Goal: Navigation & Orientation: Find specific page/section

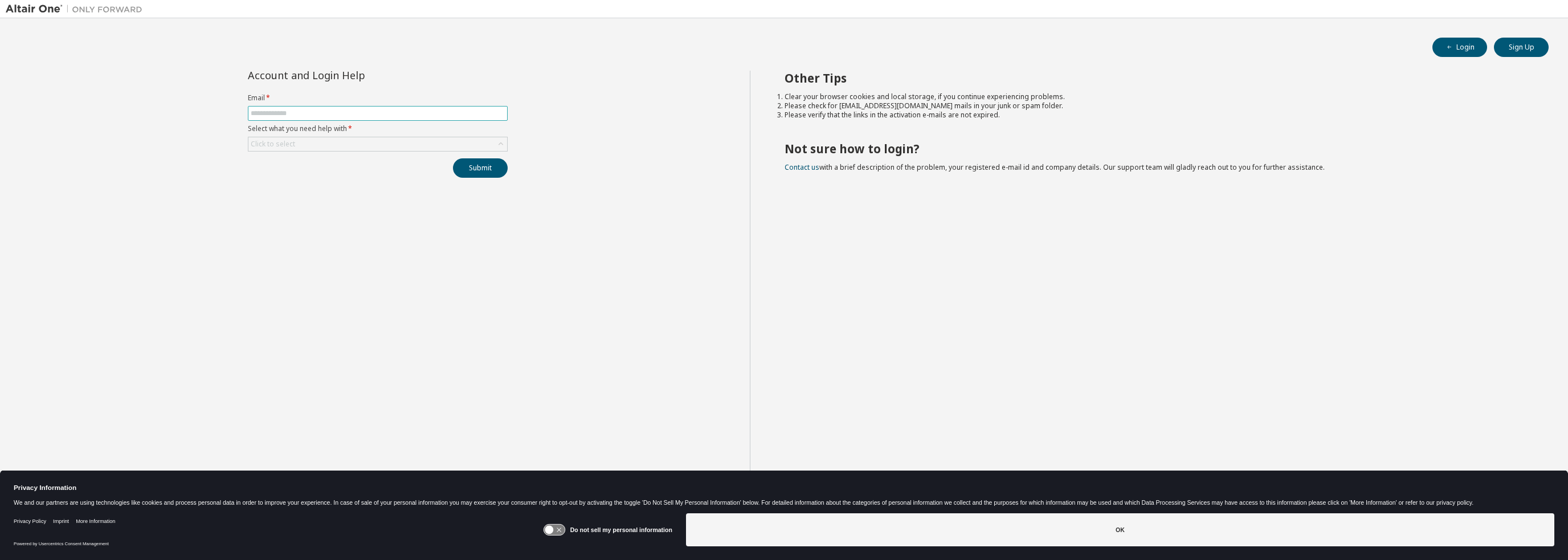
click at [358, 115] on input "text" at bounding box center [377, 113] width 254 height 9
click at [358, 112] on input "text" at bounding box center [377, 113] width 254 height 9
type input "**********"
click at [333, 146] on div "Click to select" at bounding box center [378, 144] width 259 height 13
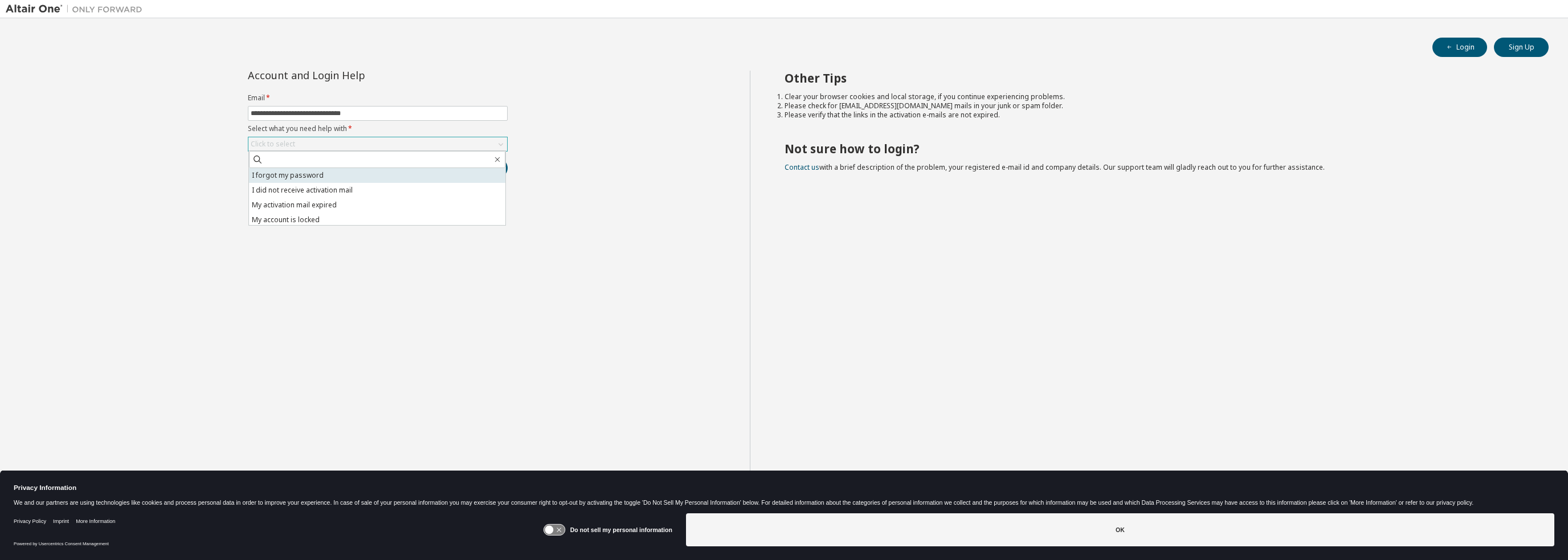
click at [317, 176] on li "I forgot my password" at bounding box center [377, 176] width 256 height 15
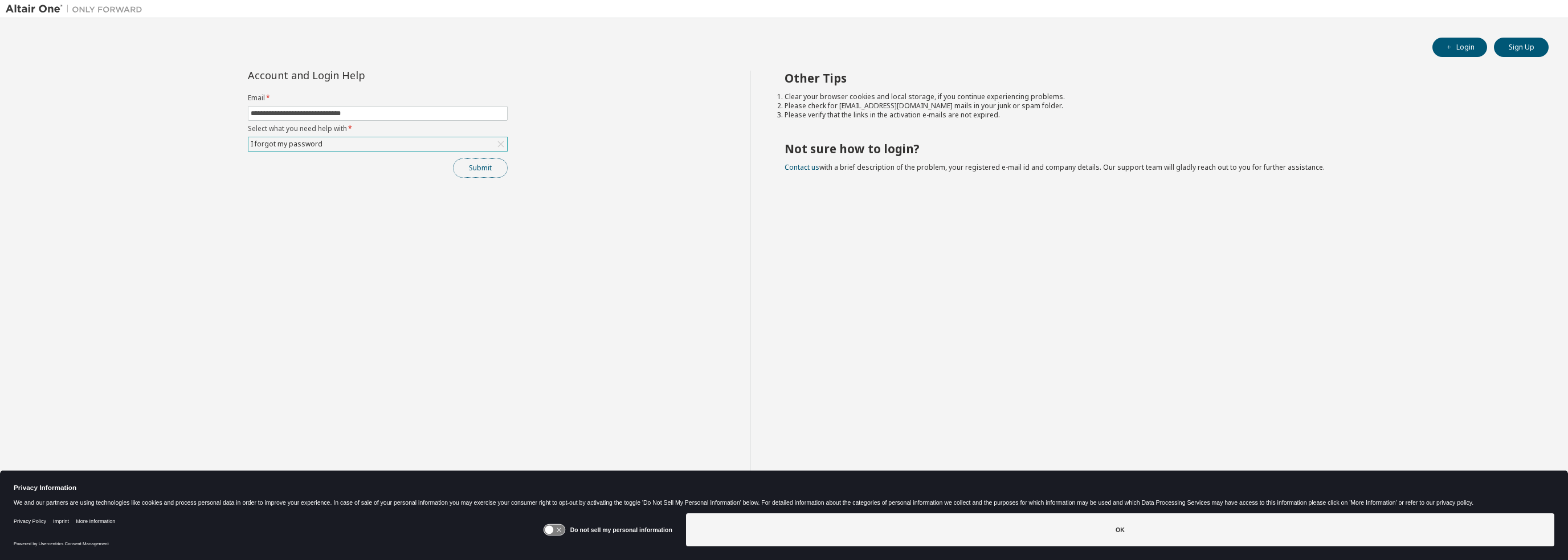
click at [496, 172] on button "Submit" at bounding box center [480, 167] width 55 height 19
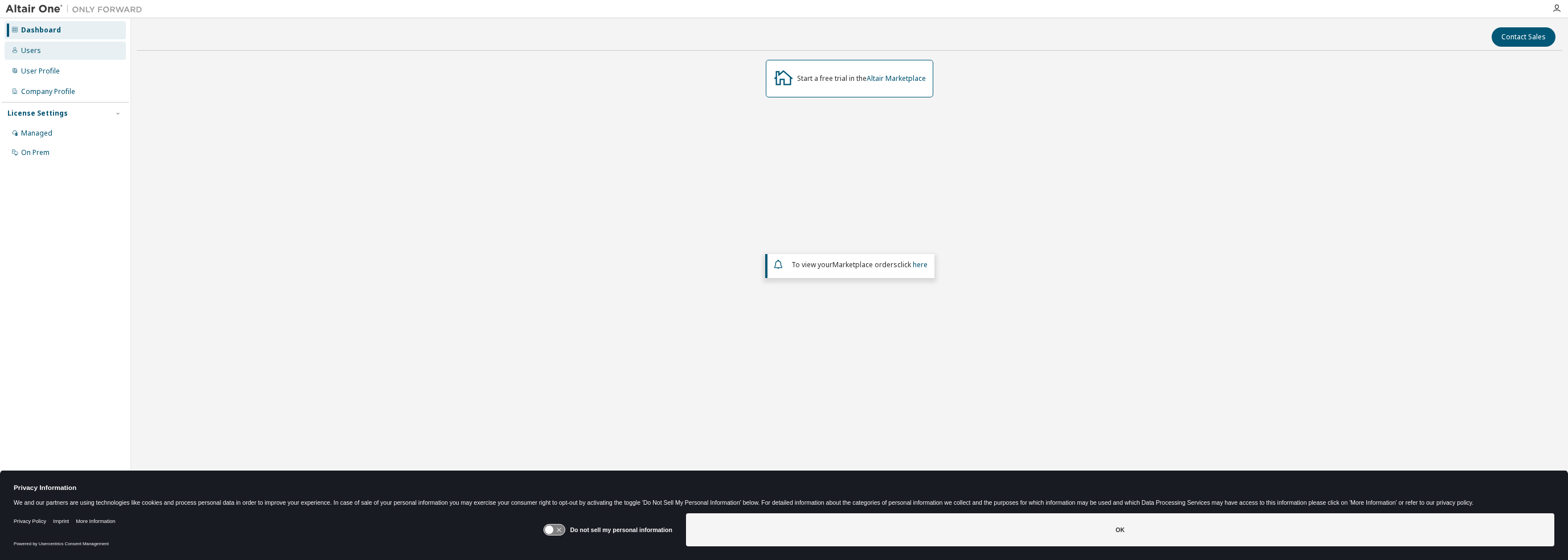
click at [33, 50] on div "Users" at bounding box center [31, 50] width 20 height 9
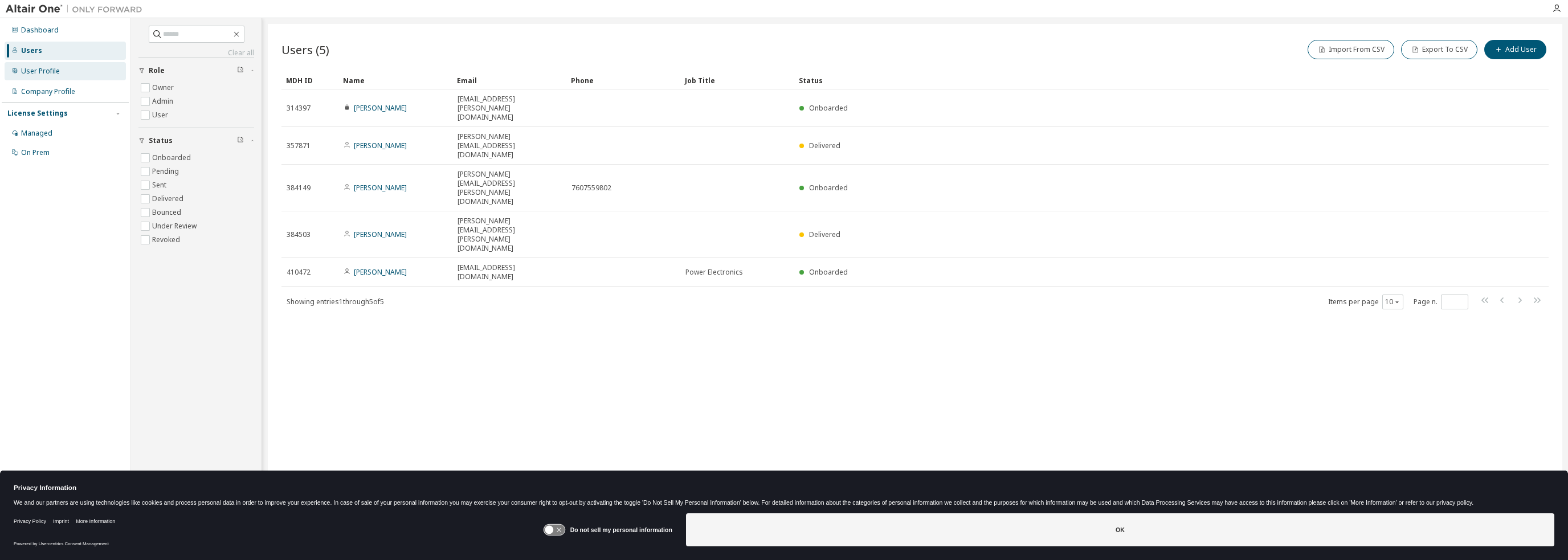
click at [40, 67] on div "User Profile" at bounding box center [40, 71] width 39 height 9
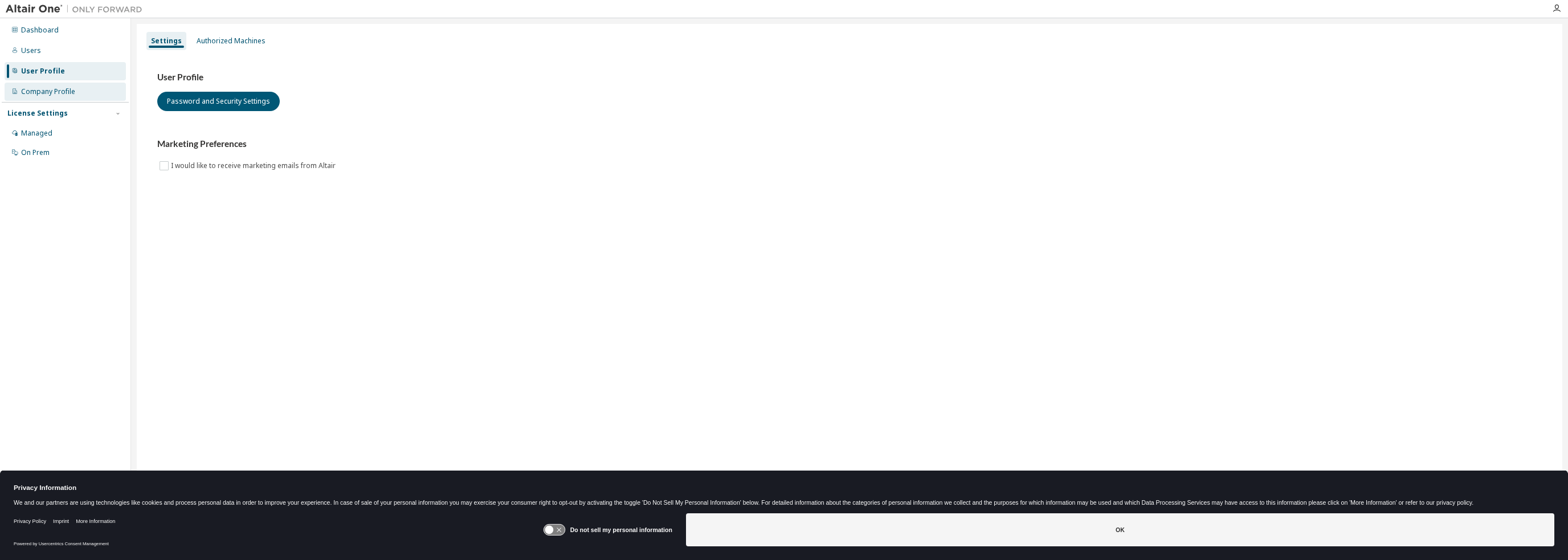
click at [40, 92] on div "Company Profile" at bounding box center [47, 92] width 54 height 9
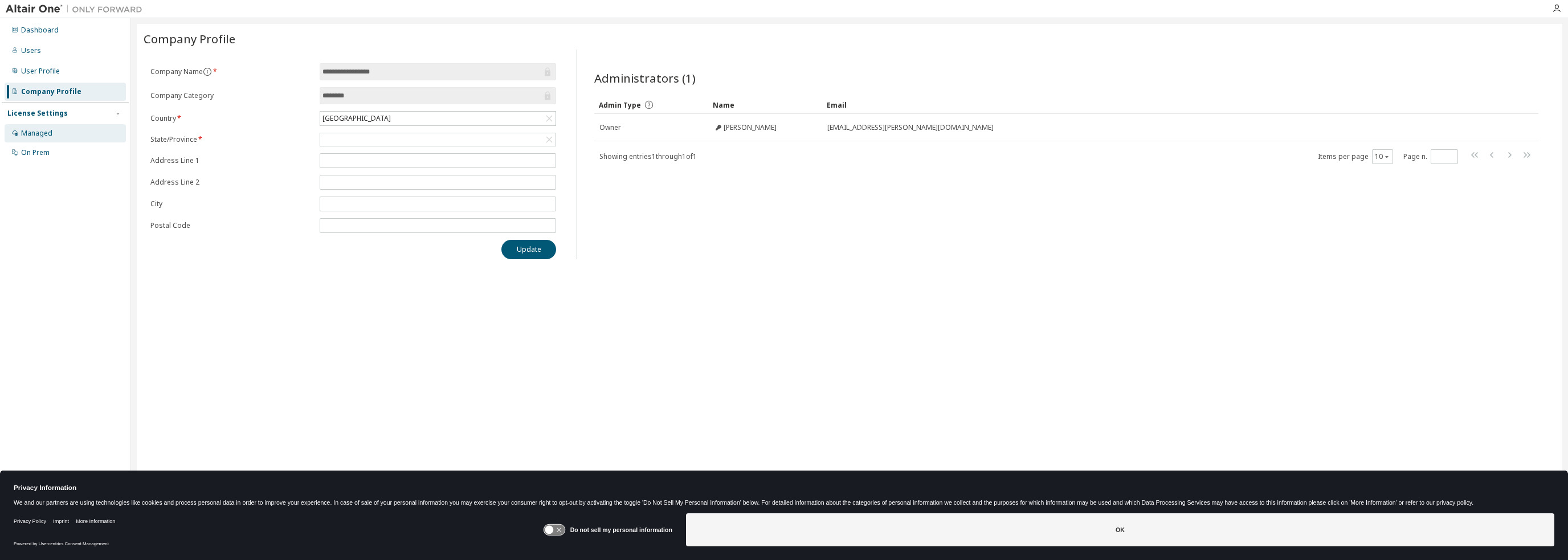
click at [41, 135] on div "Managed" at bounding box center [37, 133] width 32 height 9
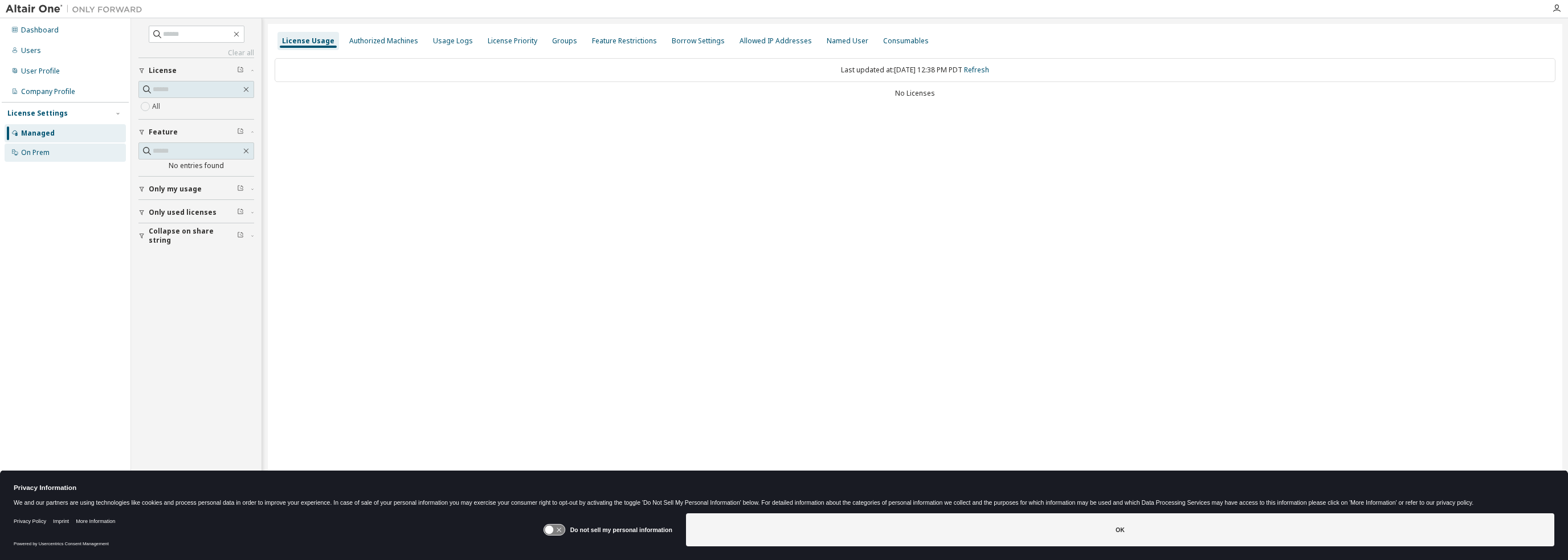
click at [37, 156] on div "On Prem" at bounding box center [35, 152] width 28 height 9
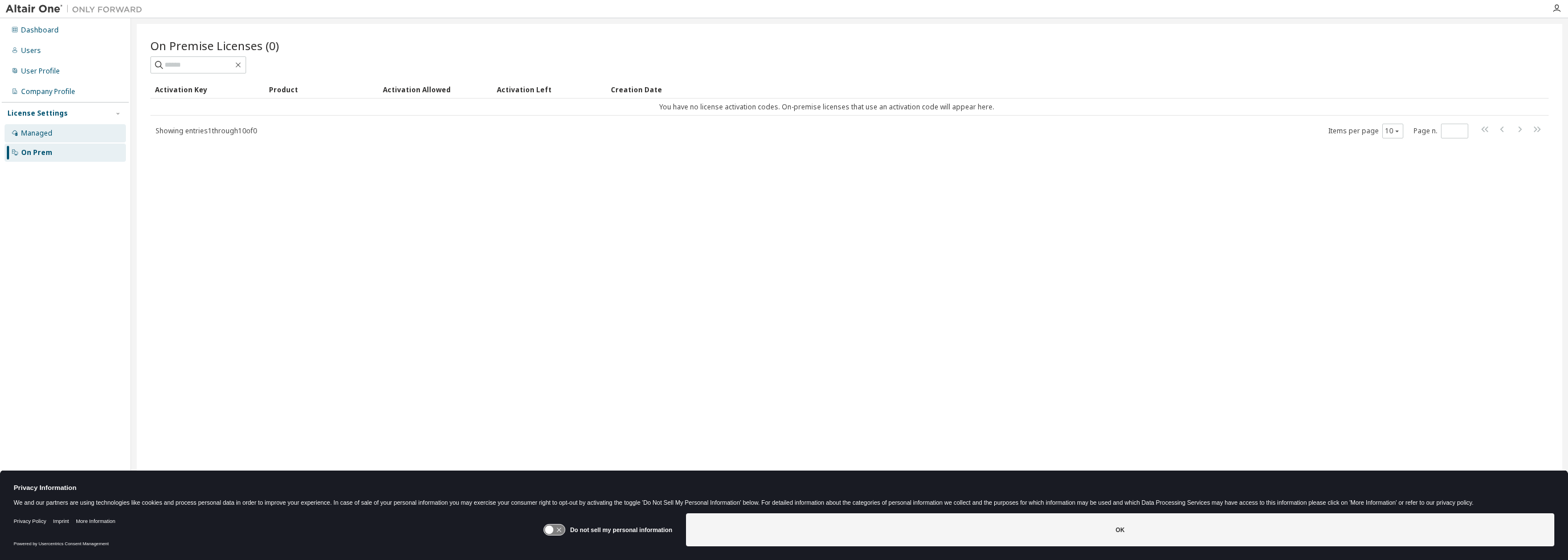
click at [50, 136] on div "Managed" at bounding box center [37, 133] width 32 height 9
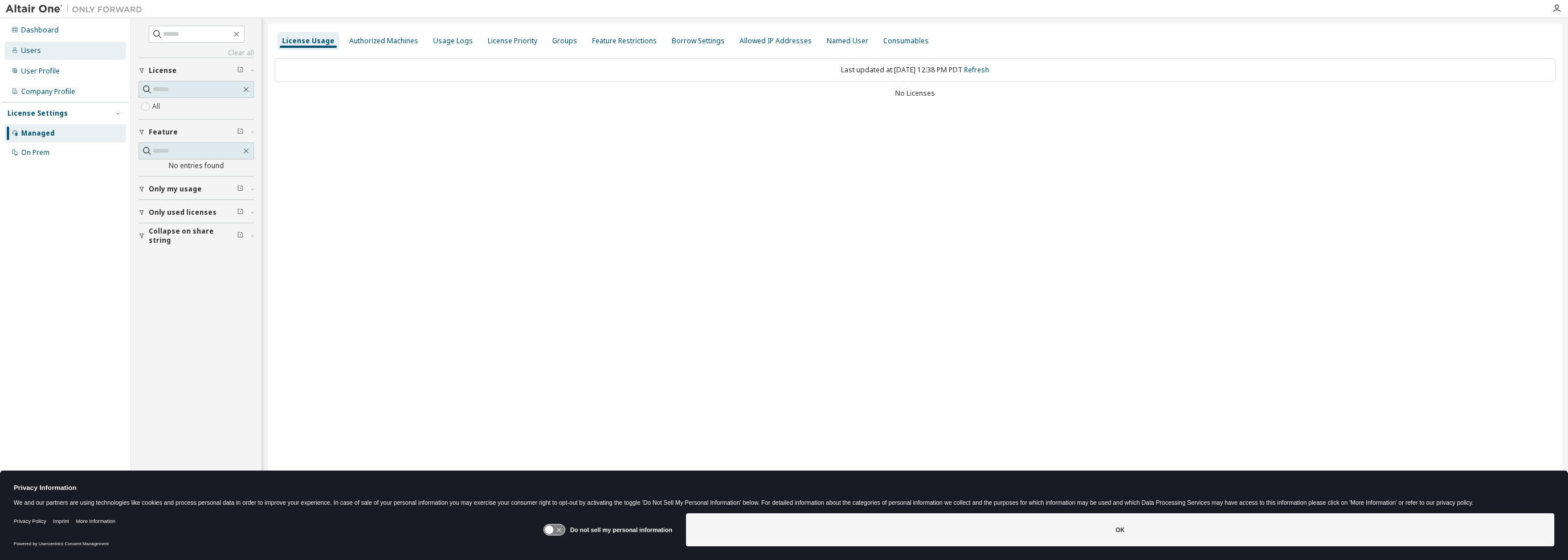
click at [28, 48] on div "Users" at bounding box center [31, 50] width 20 height 9
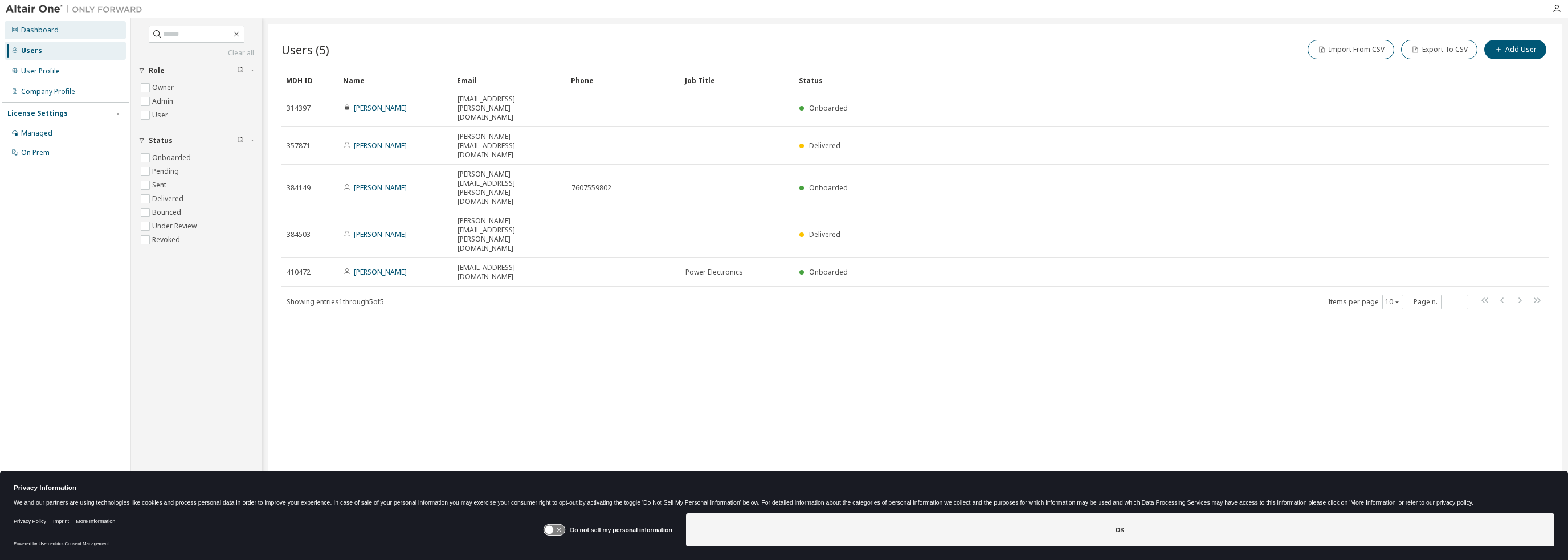
click at [34, 33] on div "Dashboard" at bounding box center [39, 30] width 37 height 9
